Goal: Navigation & Orientation: Find specific page/section

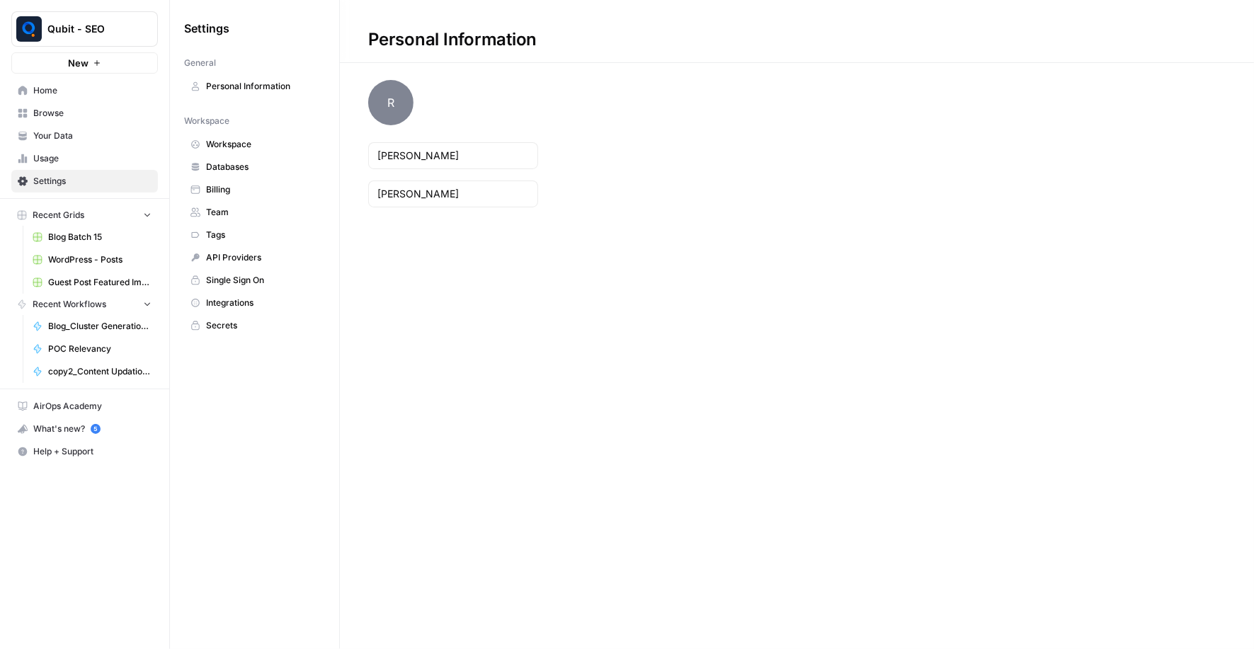
click at [110, 161] on span "Usage" at bounding box center [92, 158] width 118 height 13
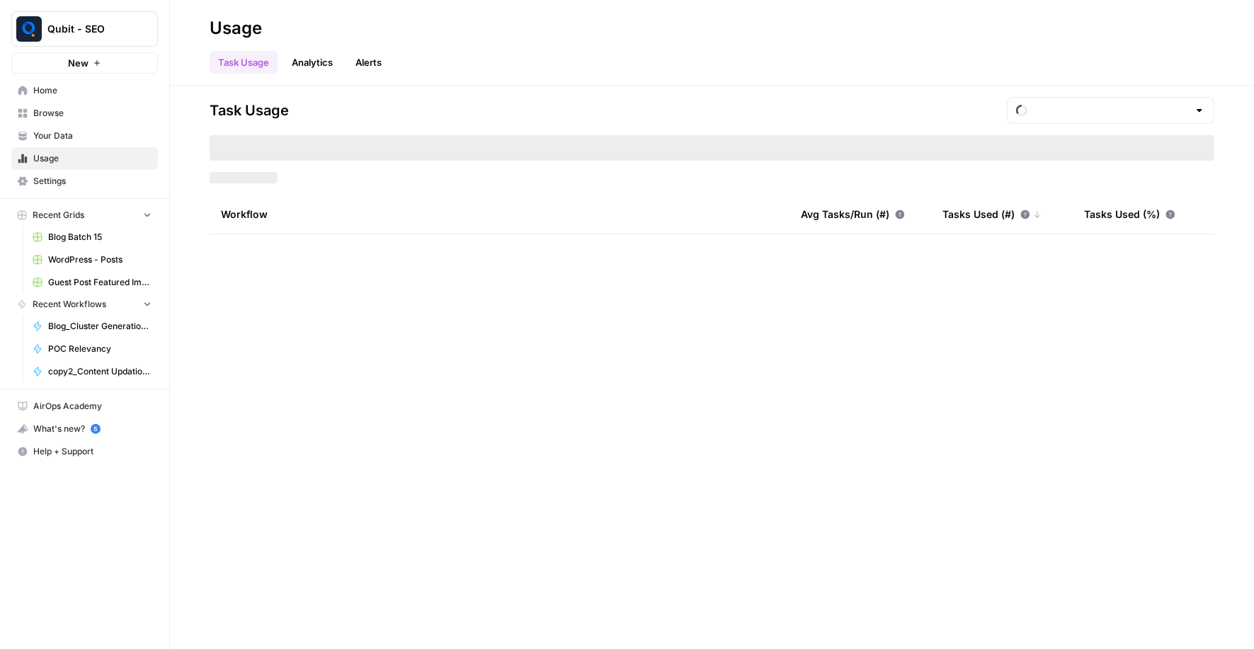
type input "August Overage"
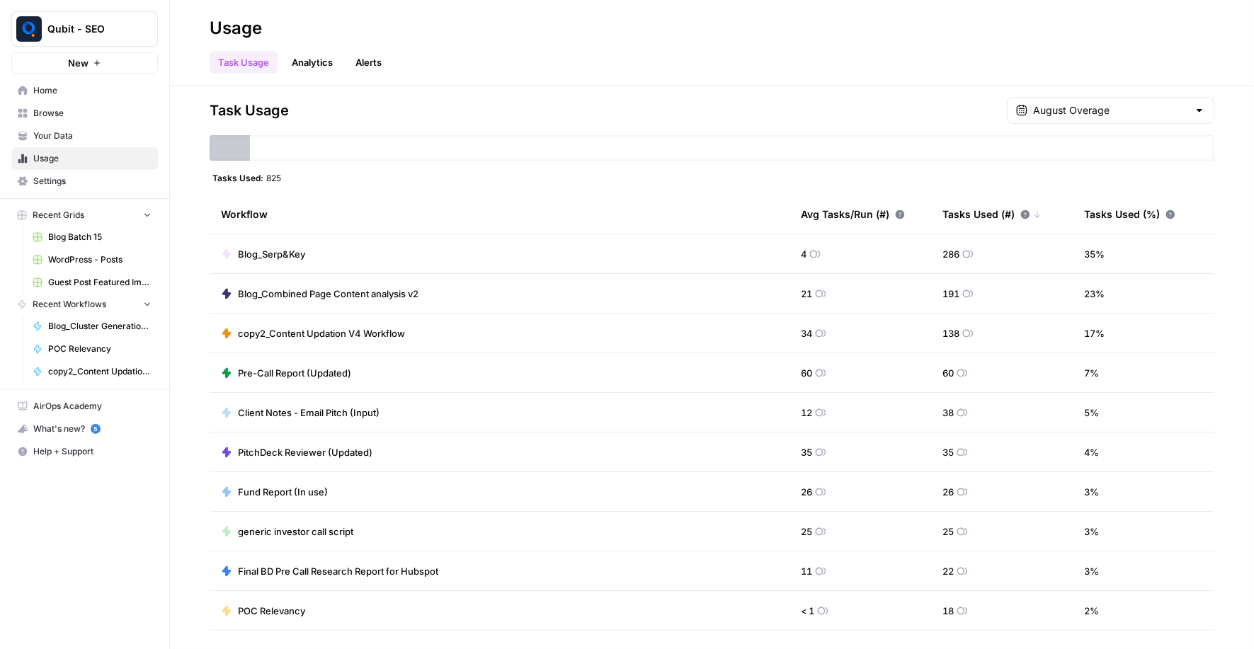
click at [71, 186] on link "Settings" at bounding box center [84, 181] width 147 height 23
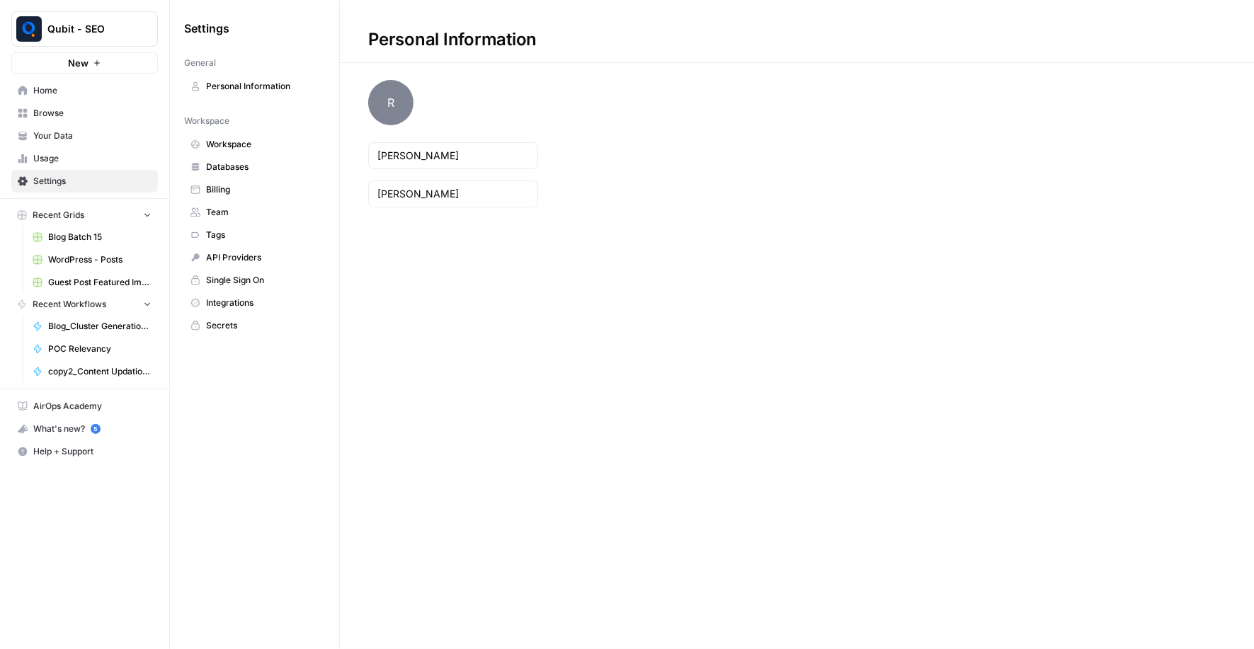
click at [260, 194] on link "Billing" at bounding box center [254, 189] width 141 height 23
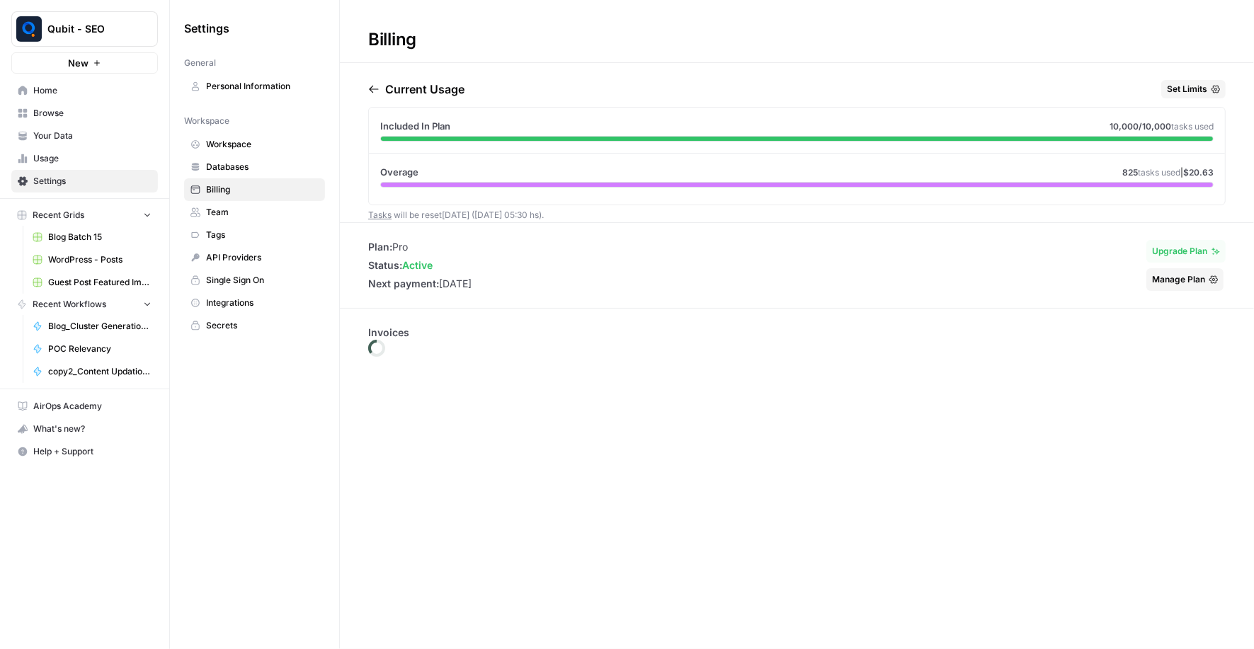
click at [253, 183] on span "Billing" at bounding box center [262, 189] width 113 height 13
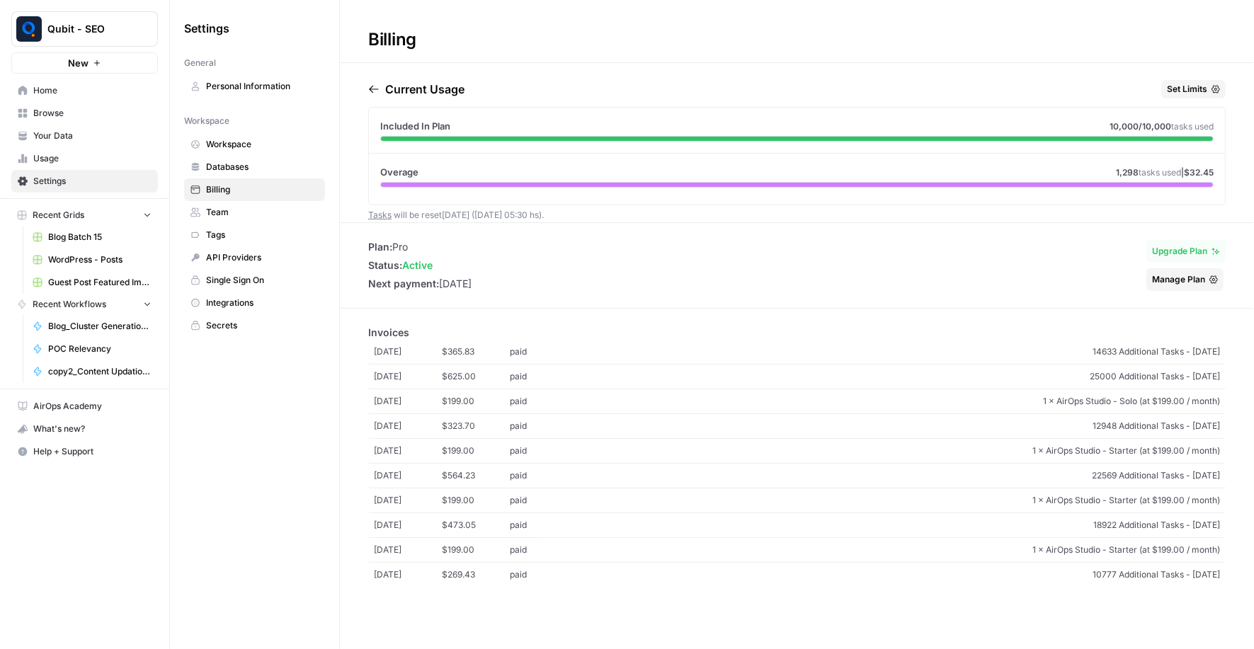
click at [79, 155] on span "Usage" at bounding box center [92, 158] width 118 height 13
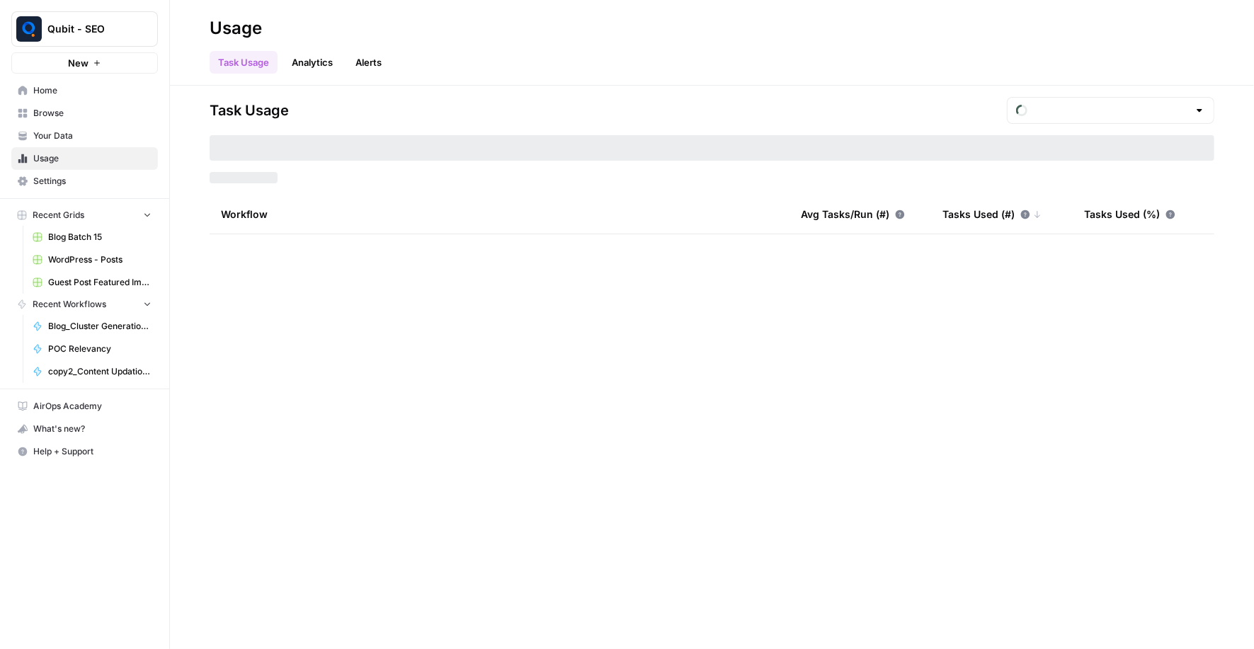
type input "August Overage"
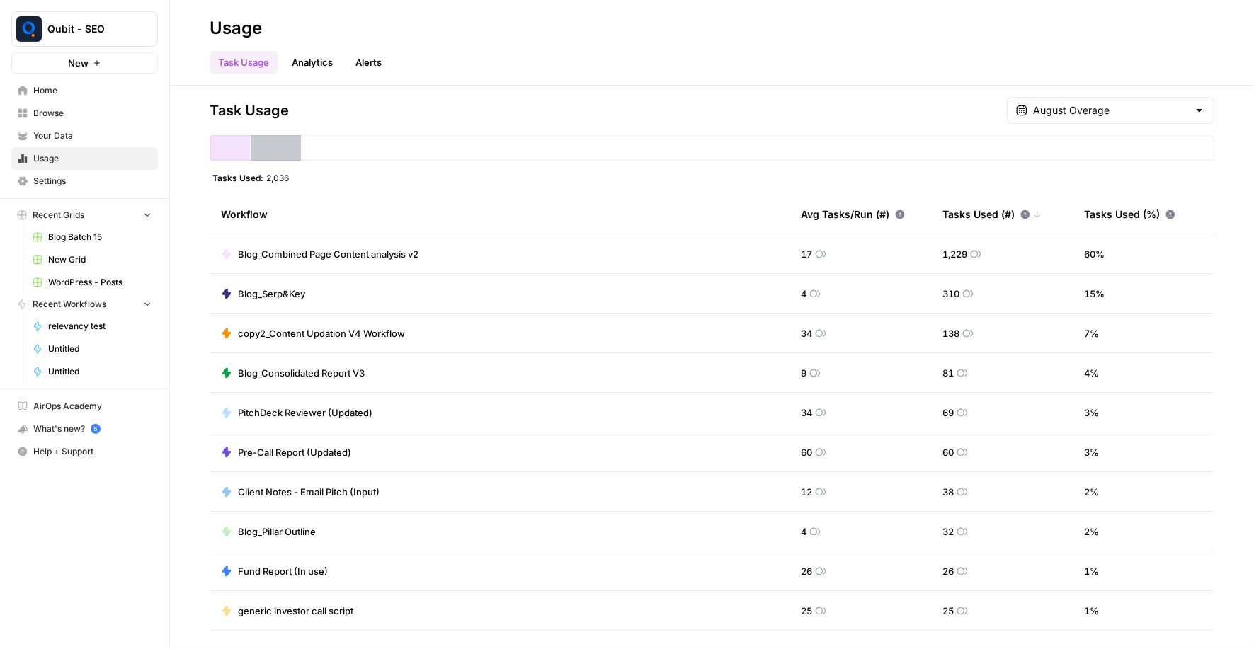
click at [1091, 96] on div "Task Usage August Overage Tasks Used: 2,036 Workflow Avg Tasks/Run (#) Tasks Us…" at bounding box center [712, 368] width 1084 height 564
click at [1112, 105] on input "text" at bounding box center [1110, 110] width 155 height 14
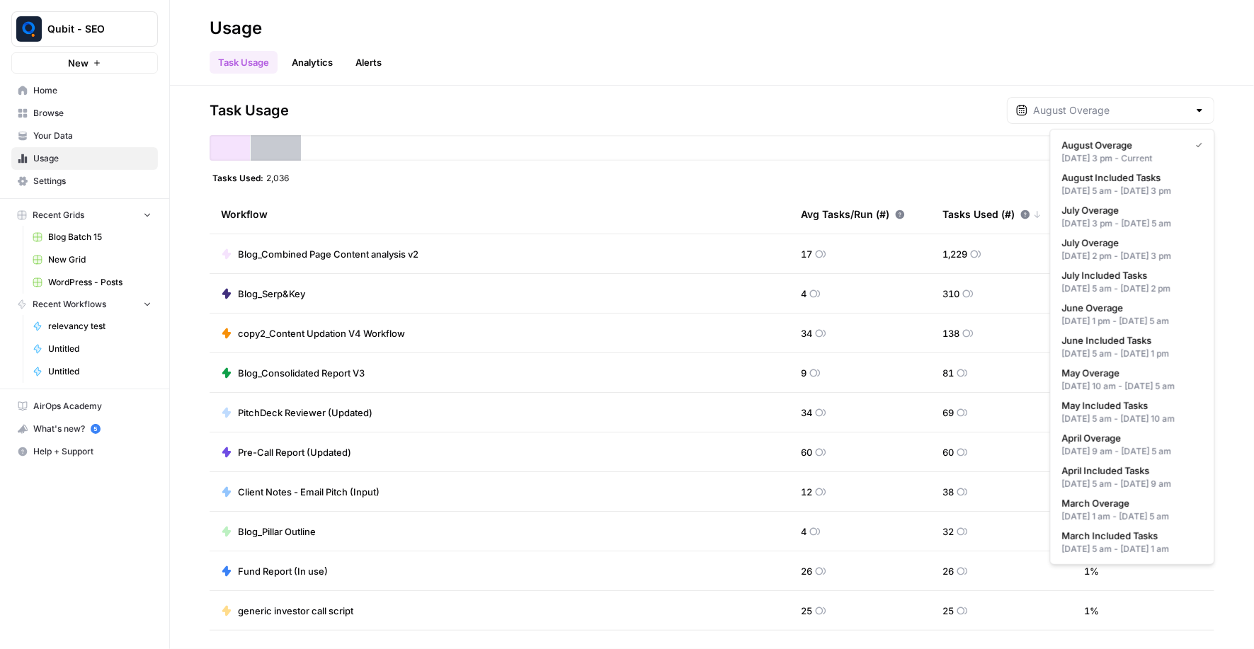
click at [1120, 118] on div at bounding box center [1110, 110] width 207 height 27
click at [88, 178] on span "Settings" at bounding box center [92, 181] width 118 height 13
type input "August Overage"
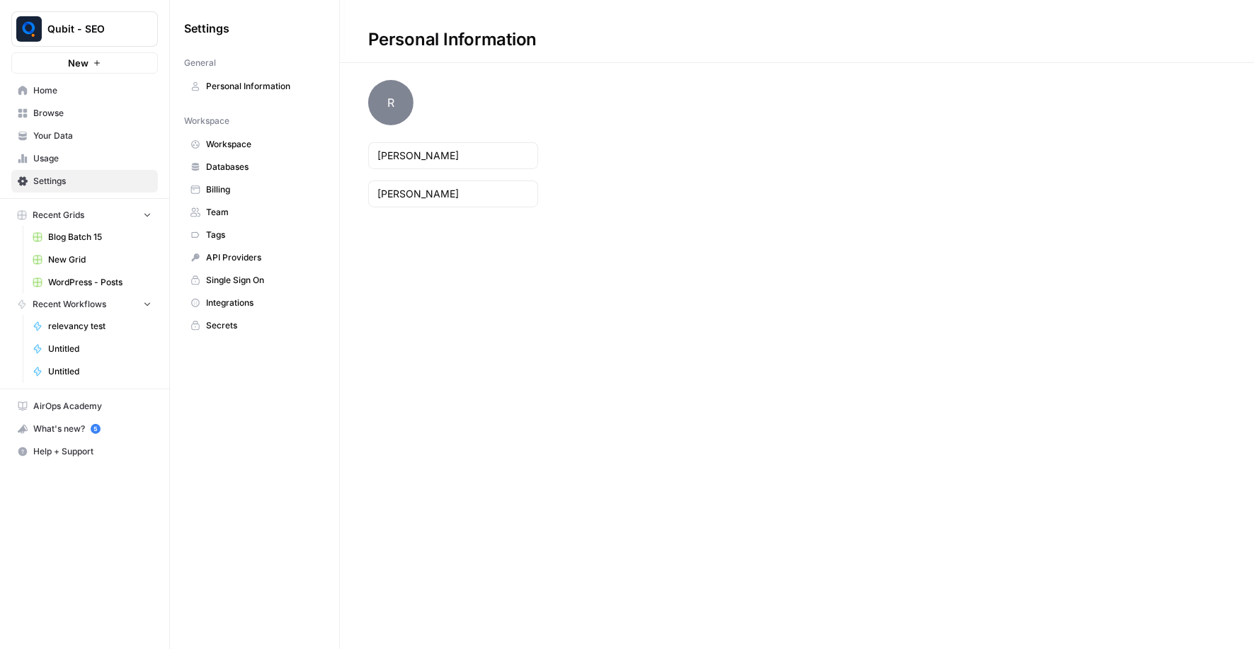
click at [276, 179] on link "Billing" at bounding box center [254, 189] width 141 height 23
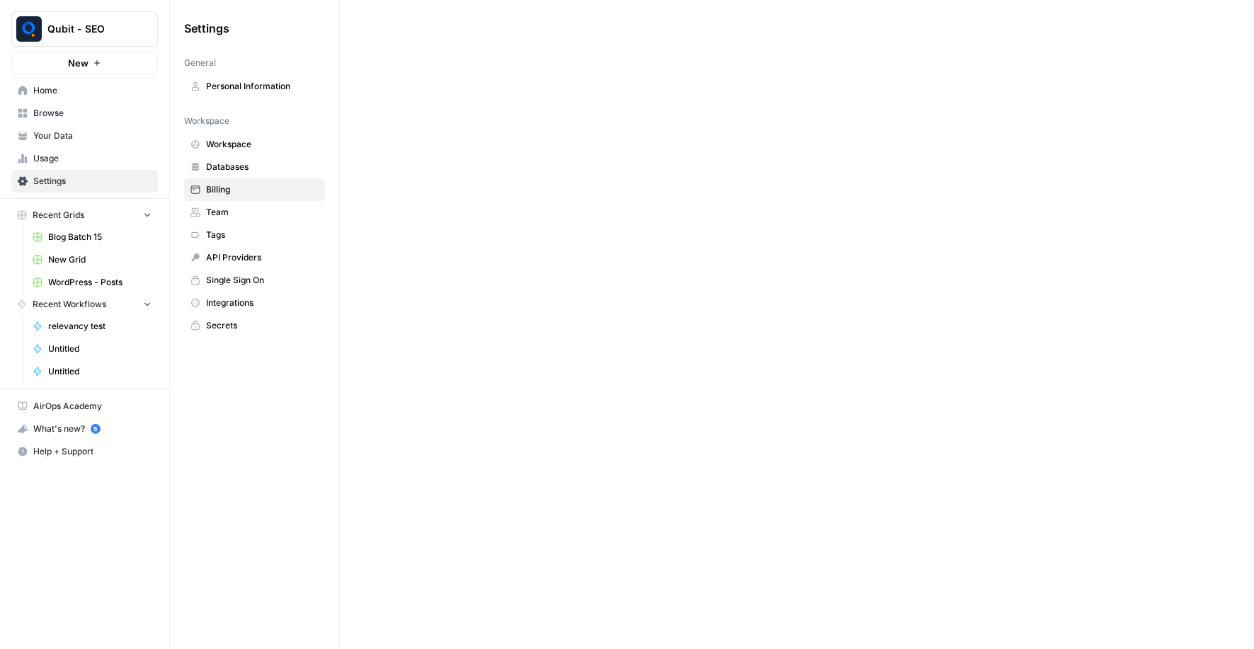
click at [55, 95] on span "Home" at bounding box center [92, 90] width 118 height 13
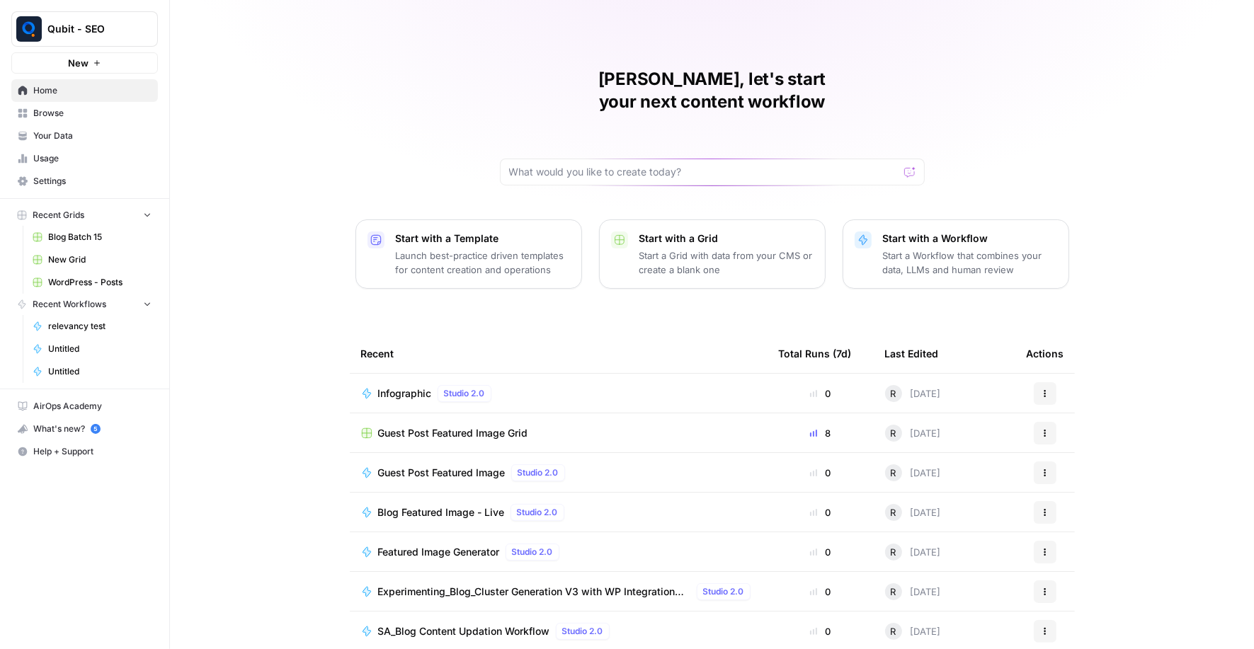
click at [70, 116] on span "Browse" at bounding box center [92, 113] width 118 height 13
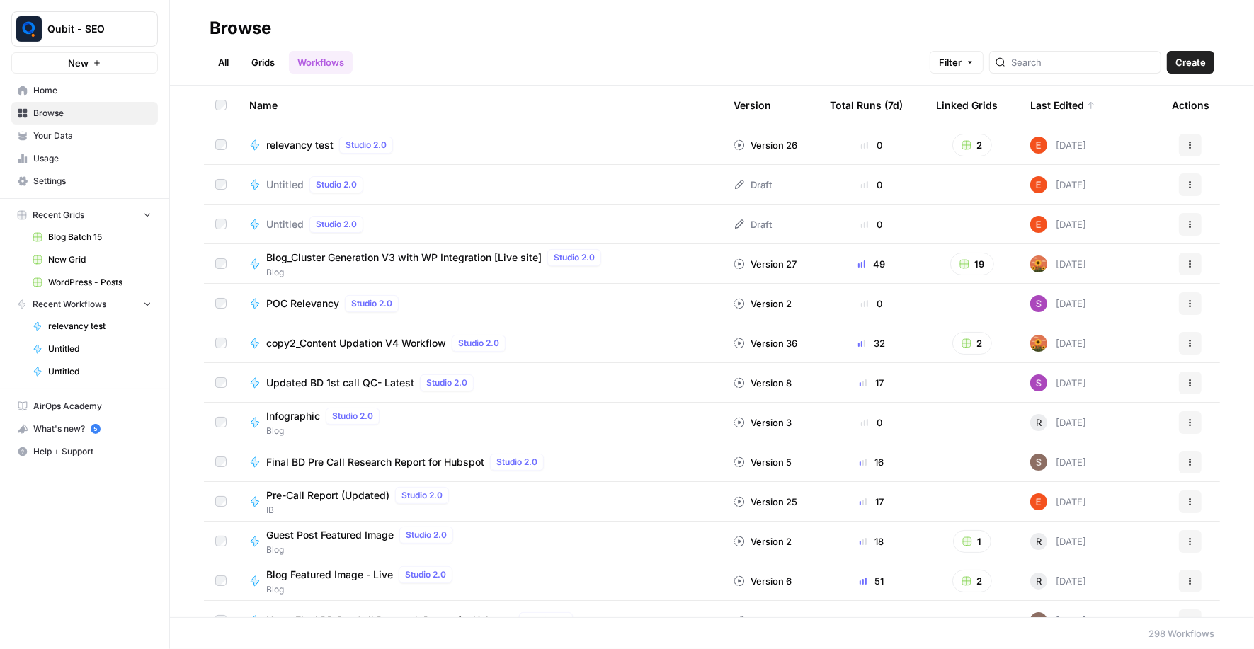
click at [1064, 98] on div "Last Edited" at bounding box center [1062, 105] width 65 height 39
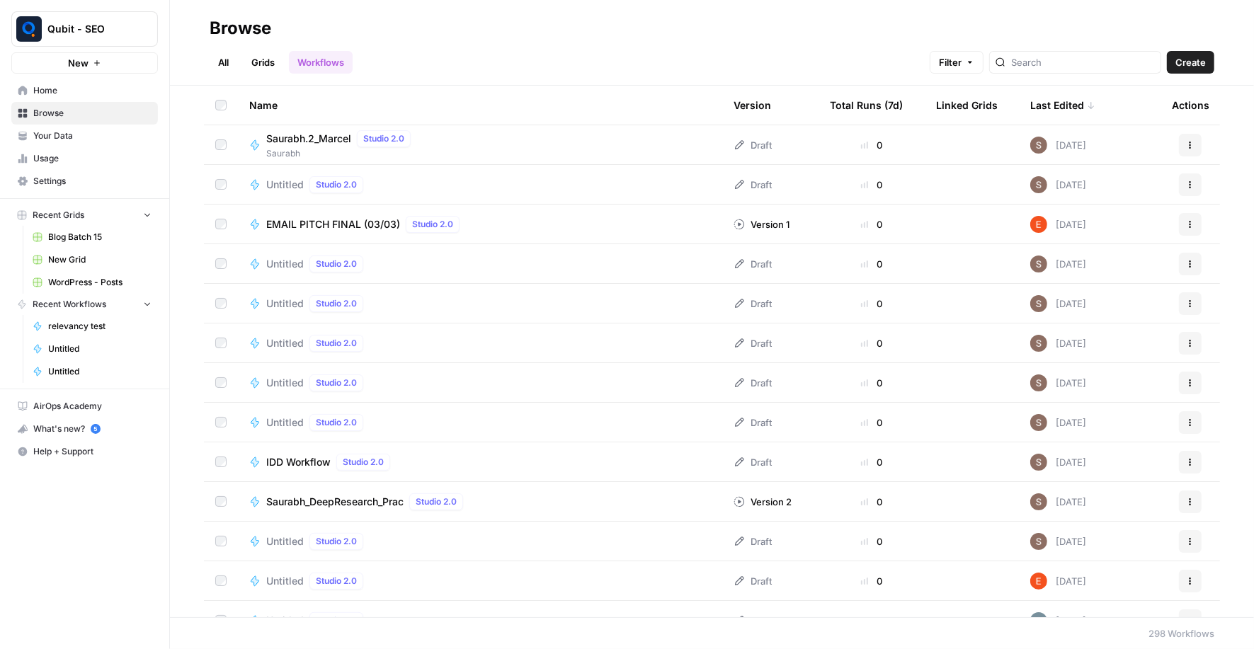
click at [1064, 98] on div "Last Edited" at bounding box center [1062, 105] width 65 height 39
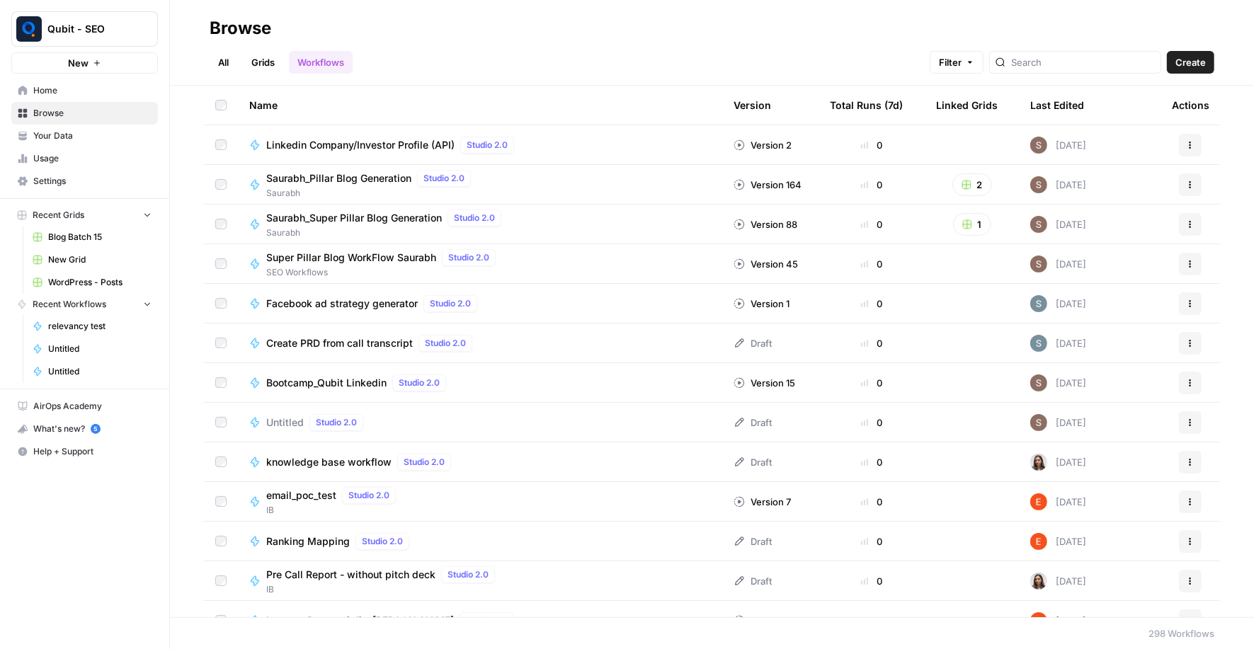
click at [1064, 98] on div "Last Edited" at bounding box center [1057, 105] width 54 height 39
